Goal: Task Accomplishment & Management: Complete application form

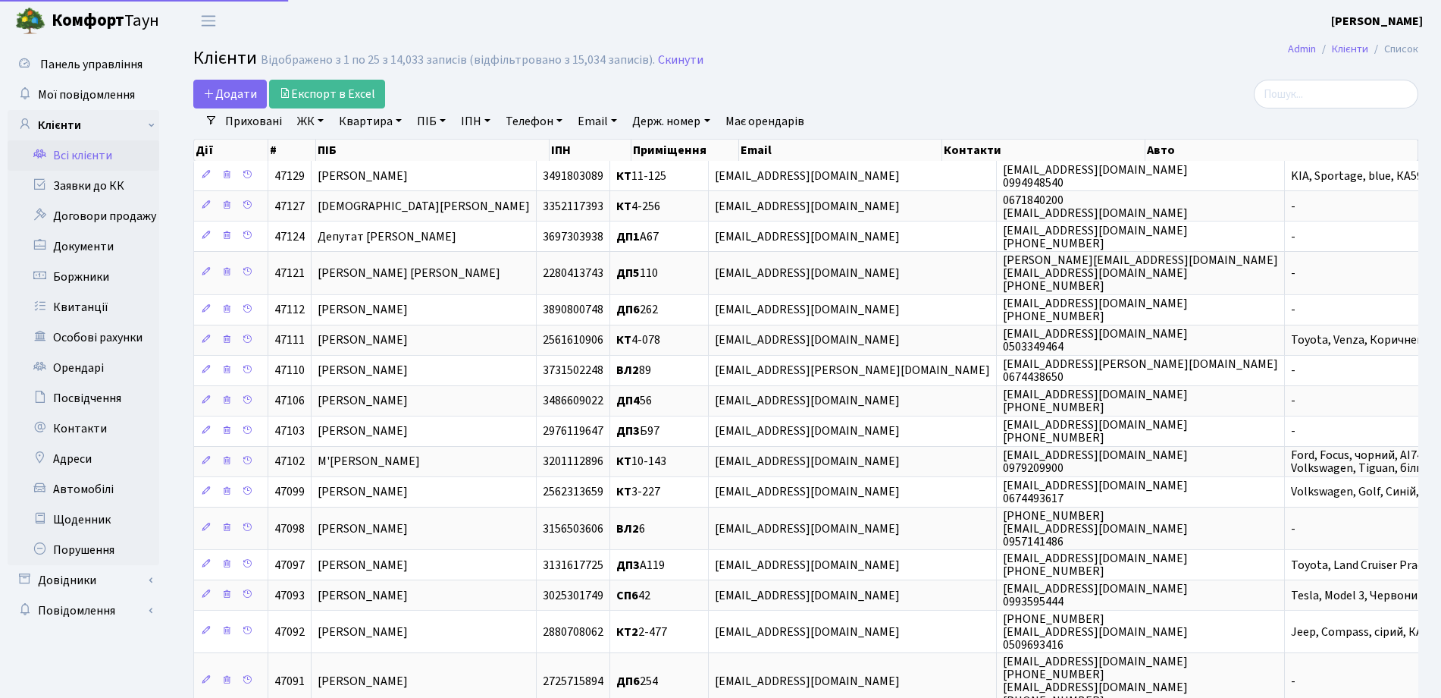
select select "25"
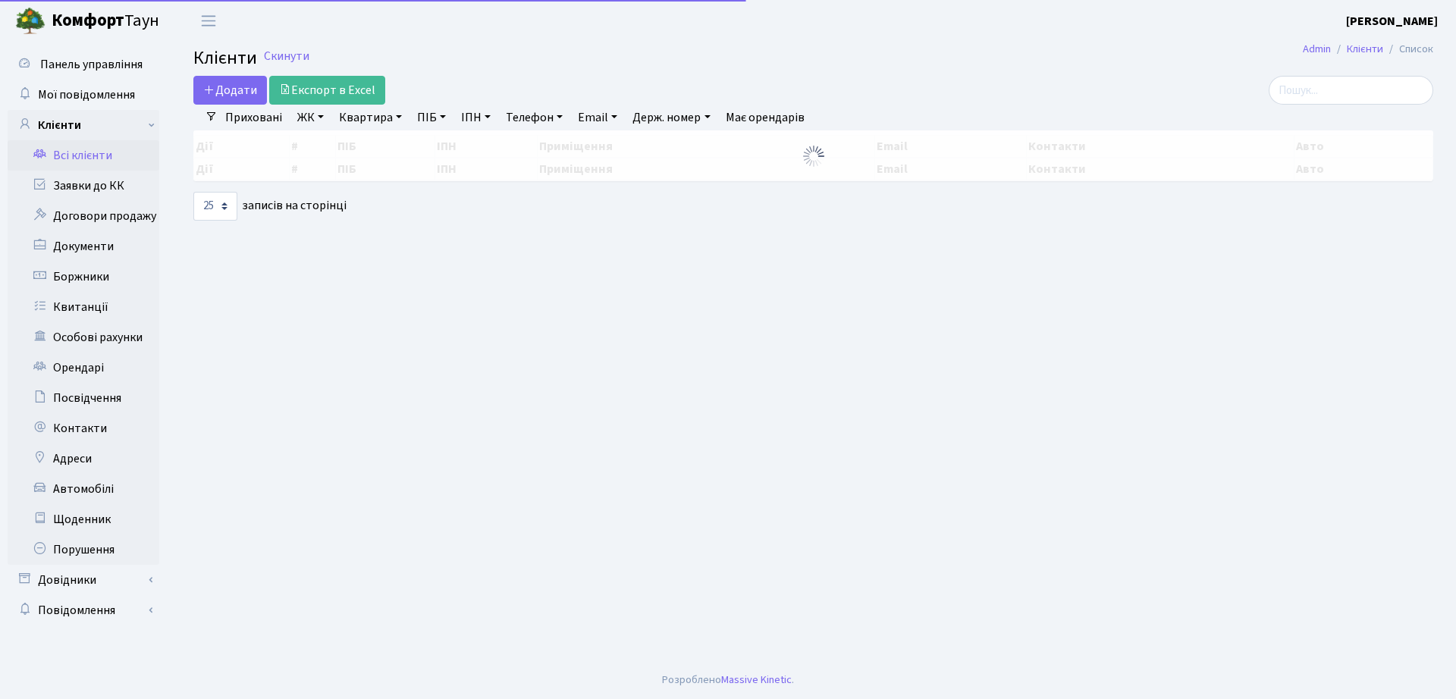
select select "25"
click at [85, 195] on link "Заявки до КК" at bounding box center [84, 186] width 152 height 30
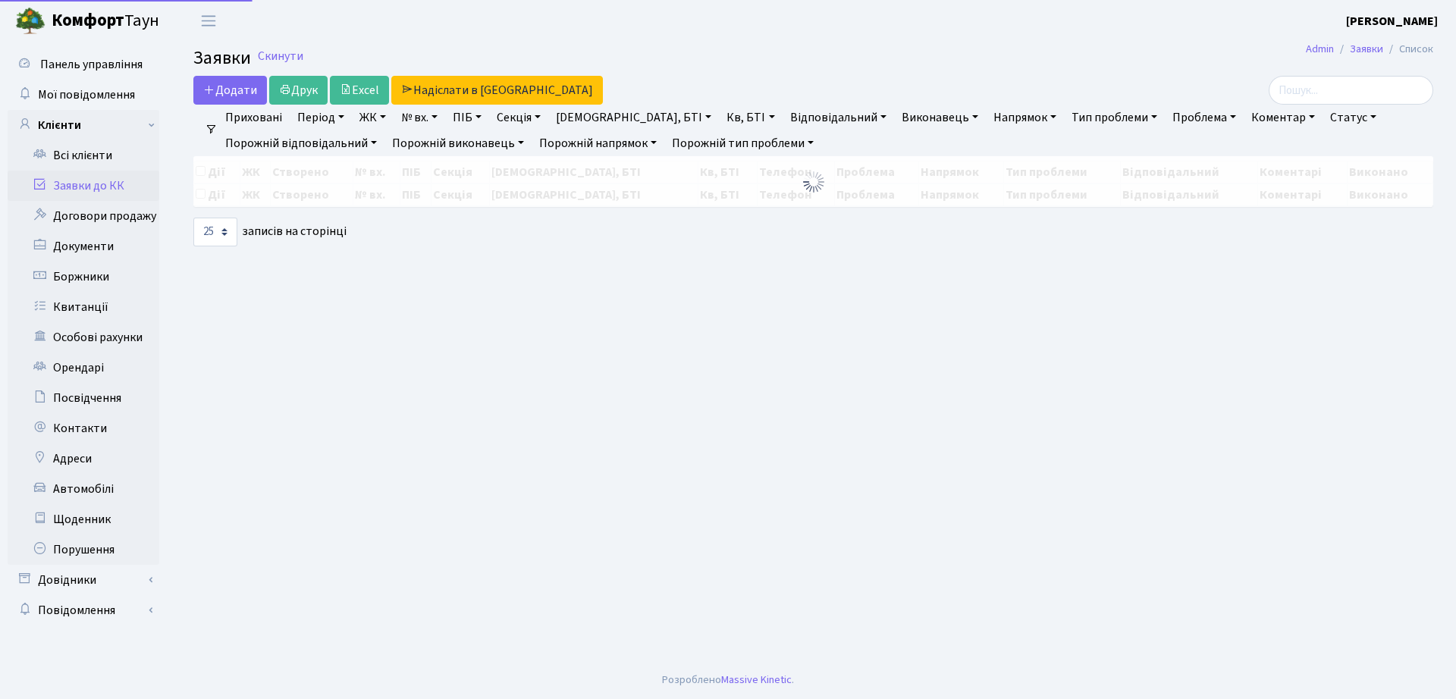
select select "25"
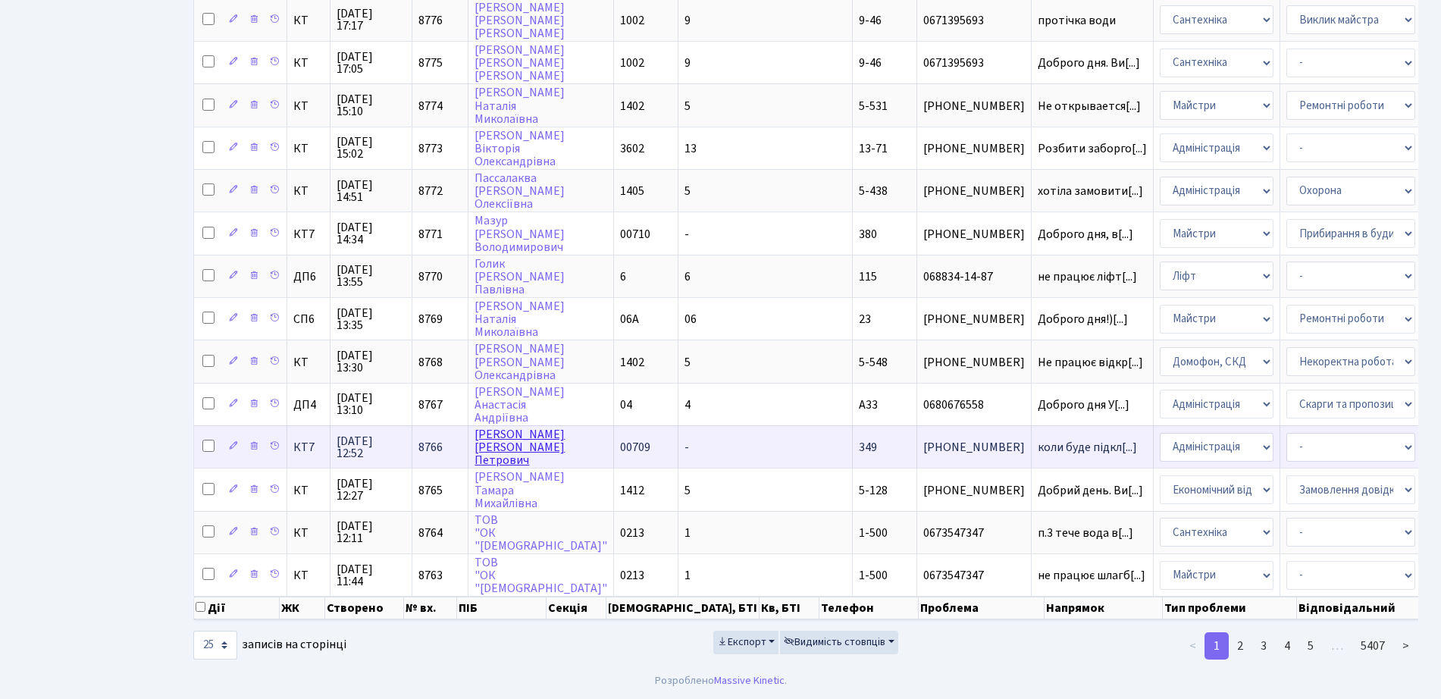
click at [498, 431] on link "[PERSON_NAME]" at bounding box center [520, 447] width 90 height 42
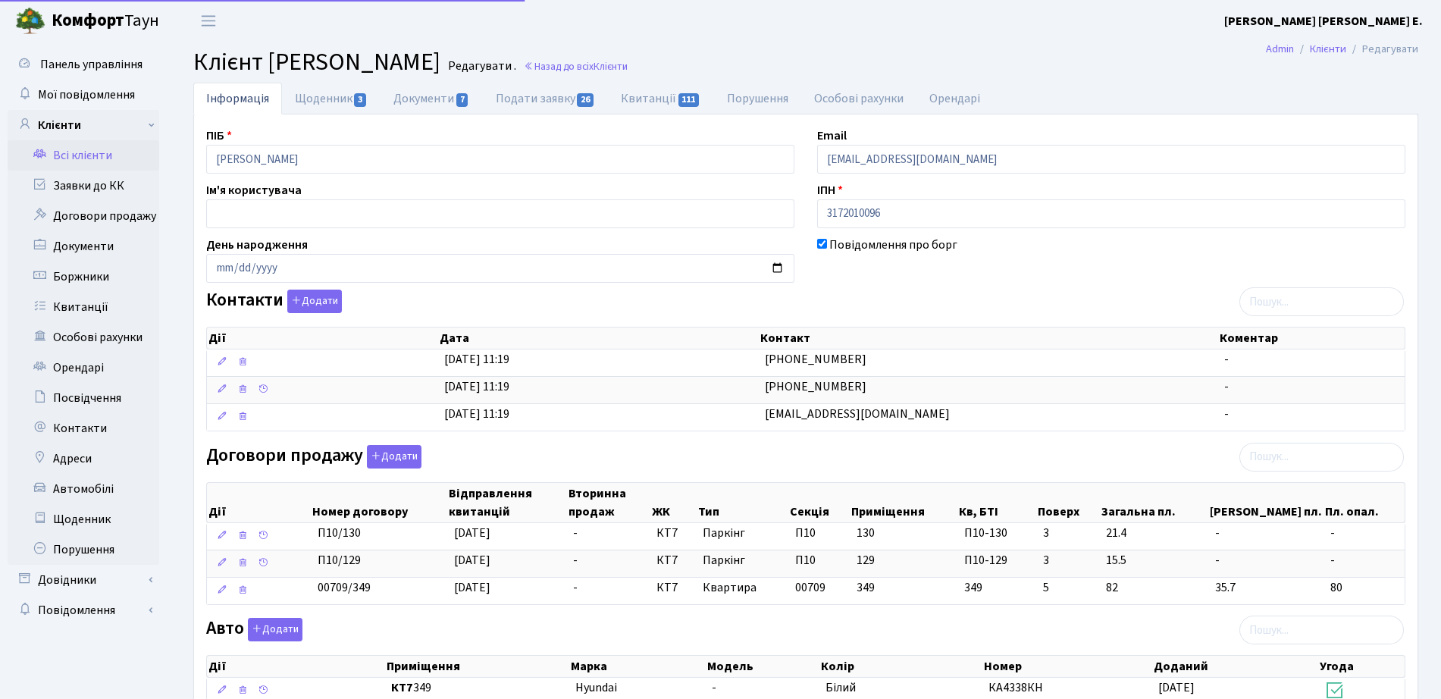
select select "25"
click at [323, 102] on link "Щоденник 3" at bounding box center [331, 98] width 99 height 31
select select "25"
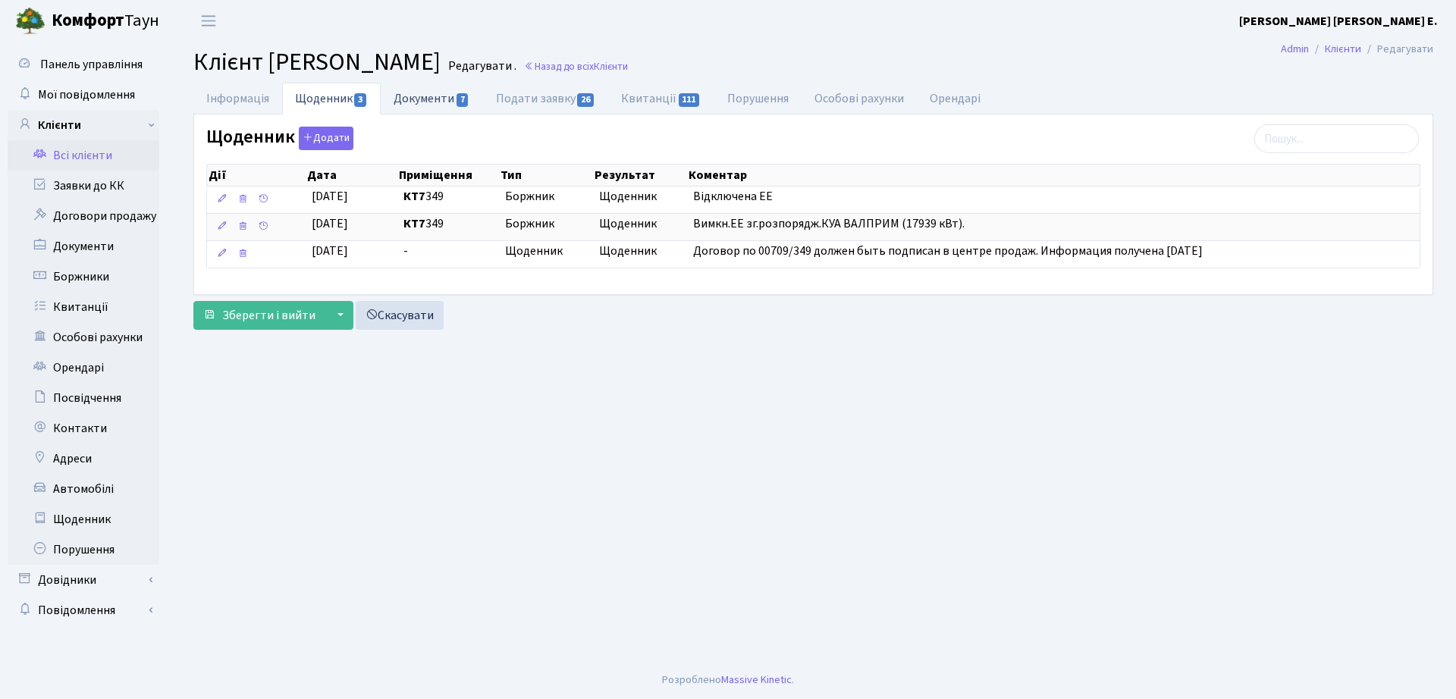
click at [401, 100] on link "Документи 7" at bounding box center [432, 98] width 102 height 31
select select "25"
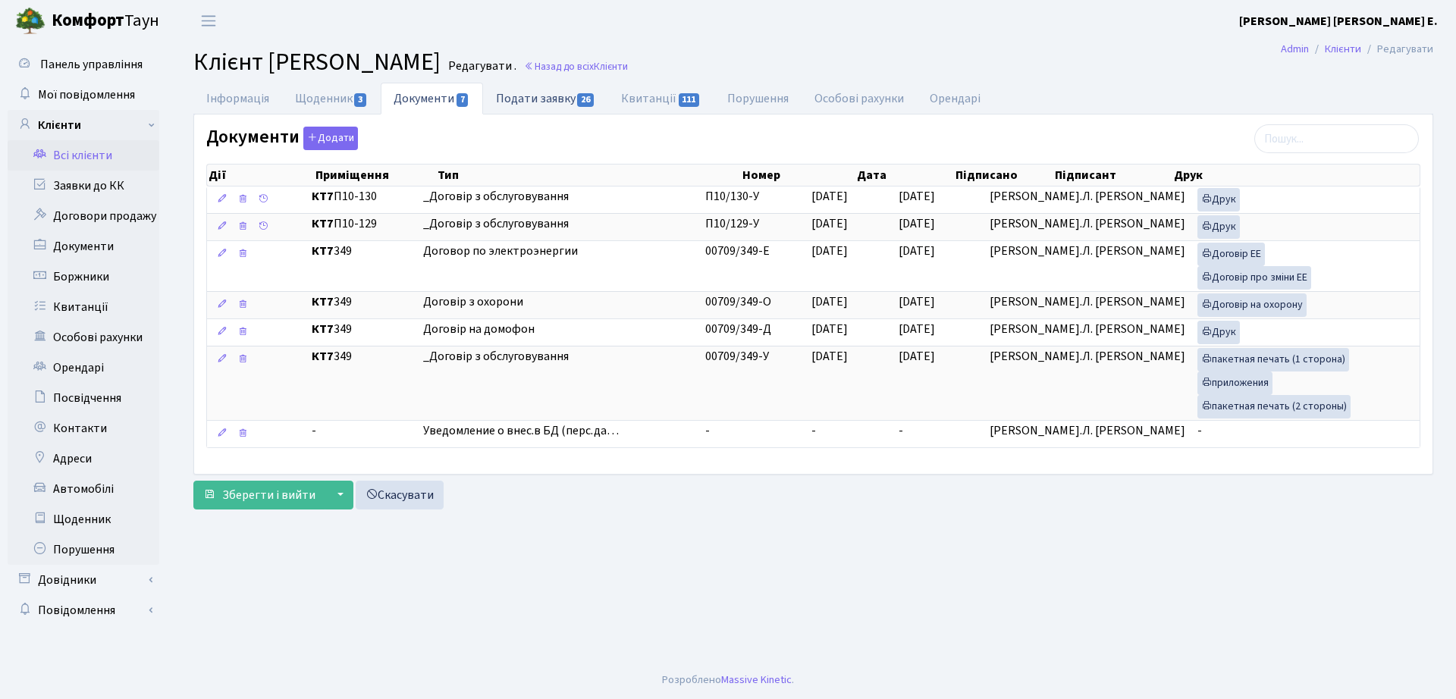
click at [518, 99] on link "Подати заявку 26" at bounding box center [545, 98] width 125 height 31
select select "25"
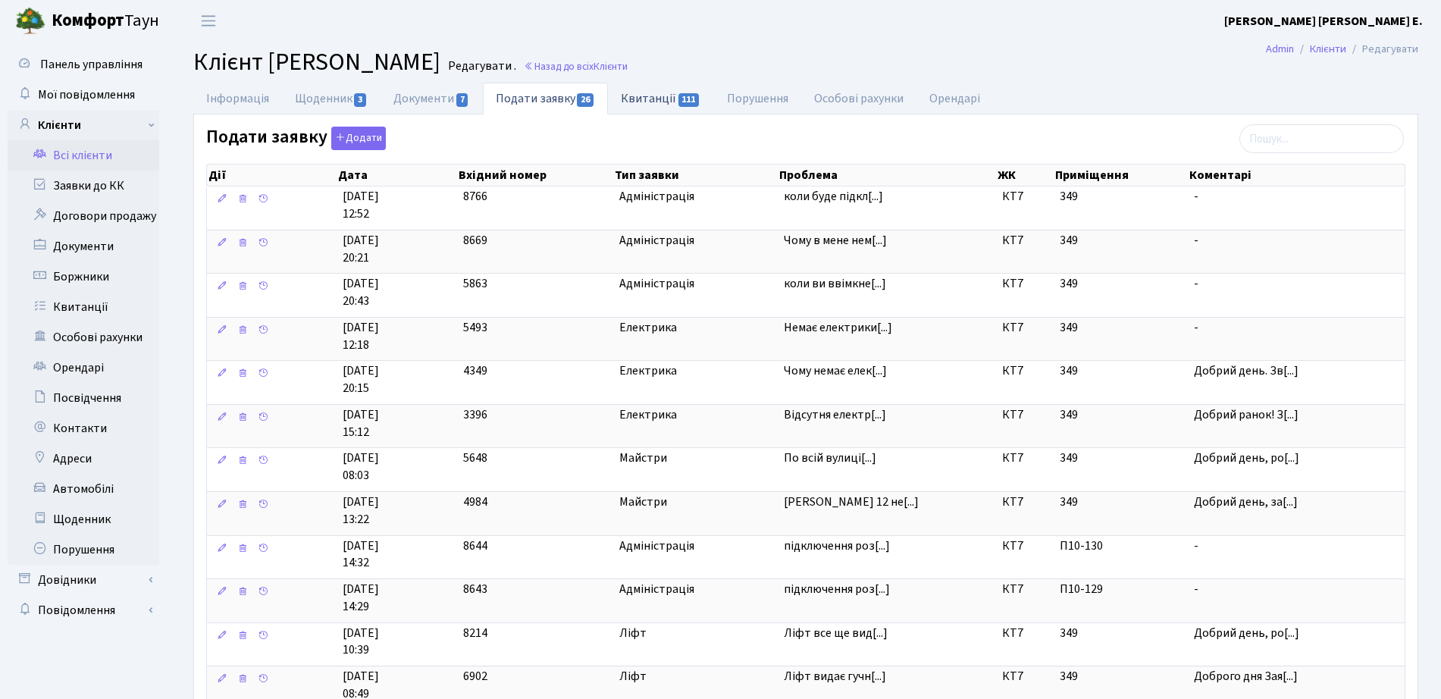
click at [657, 109] on link "Квитанції 111" at bounding box center [660, 98] width 105 height 31
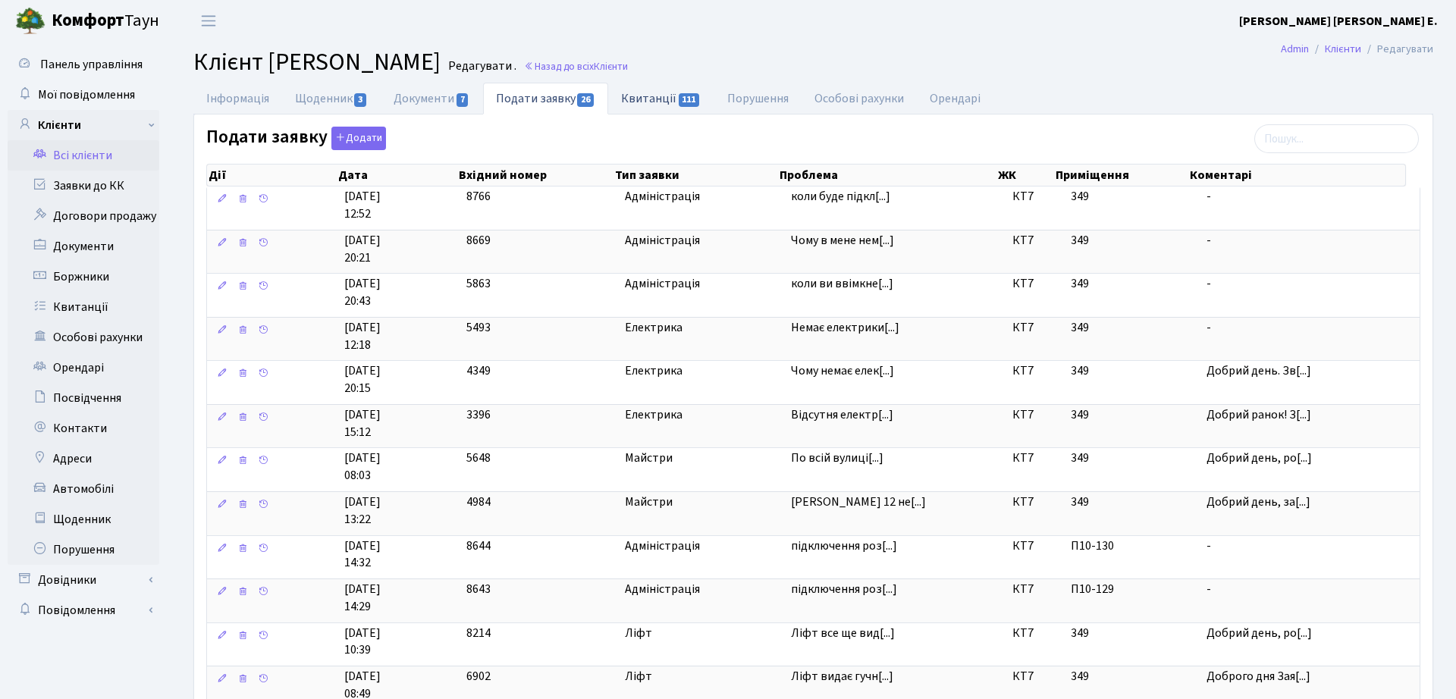
select select "25"
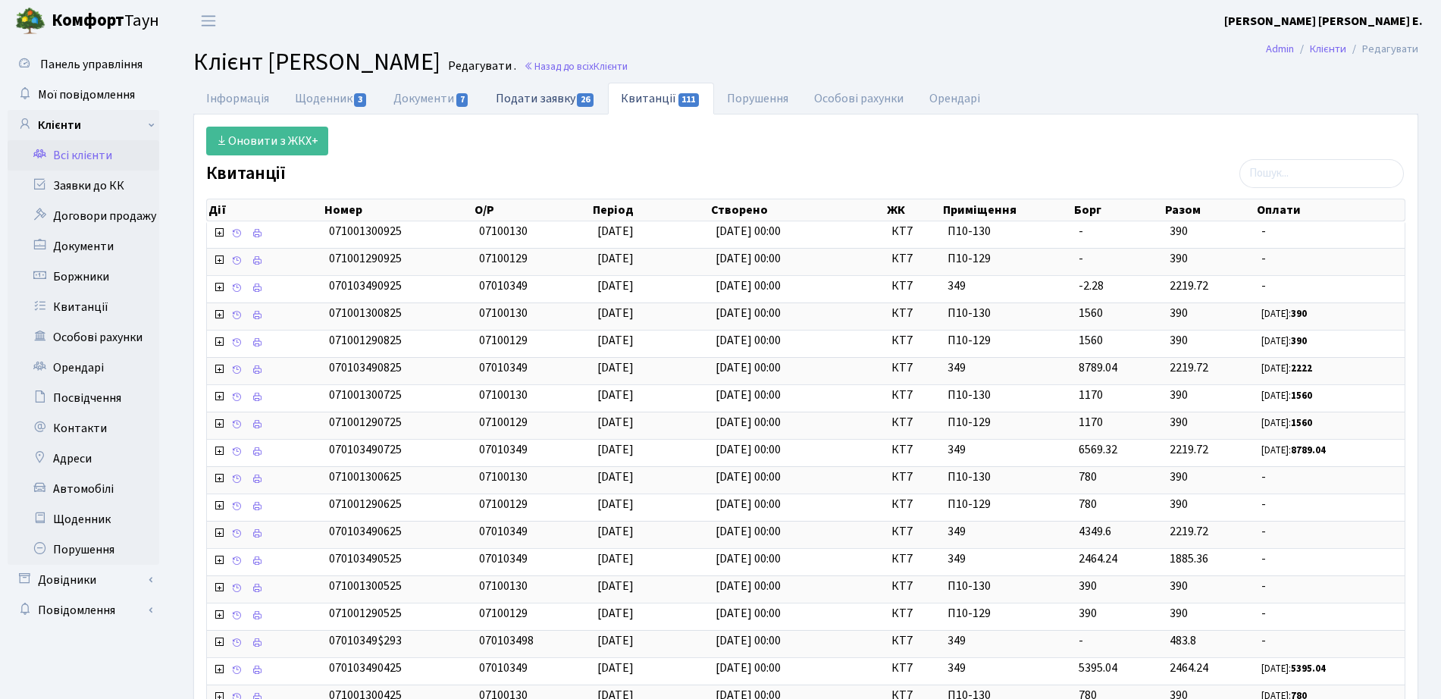
click at [530, 102] on link "Подати заявку 26" at bounding box center [545, 98] width 125 height 31
